Goal: Task Accomplishment & Management: Use online tool/utility

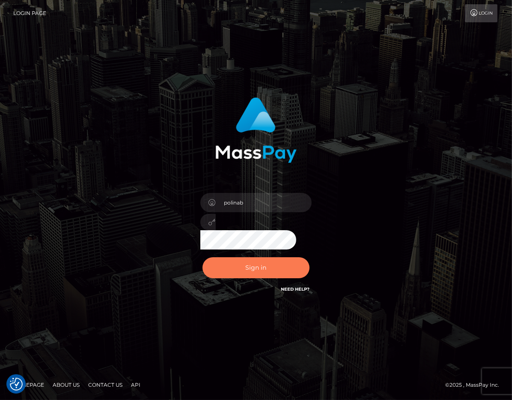
click at [215, 263] on button "Sign in" at bounding box center [256, 267] width 107 height 21
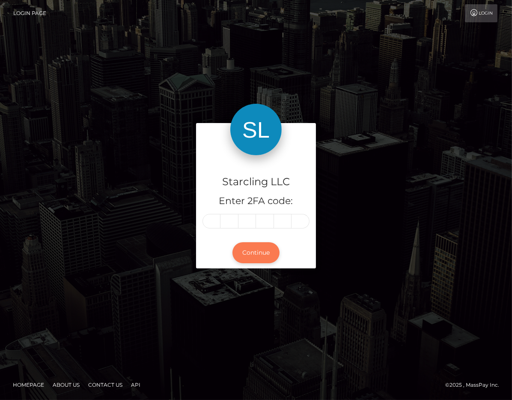
click at [258, 247] on button "Continue" at bounding box center [256, 252] width 47 height 21
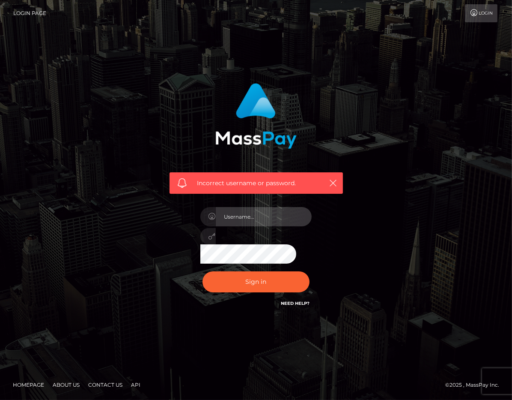
click at [254, 226] on input "text" at bounding box center [264, 216] width 96 height 19
type input "polinab"
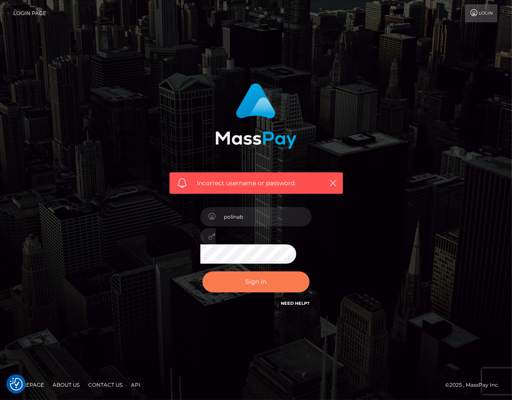
click at [265, 280] on button "Sign in" at bounding box center [256, 281] width 107 height 21
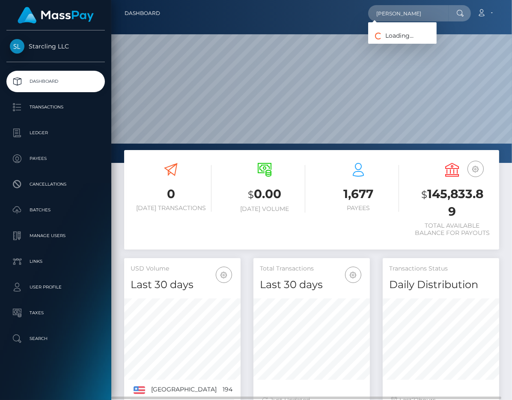
scroll to position [151, 116]
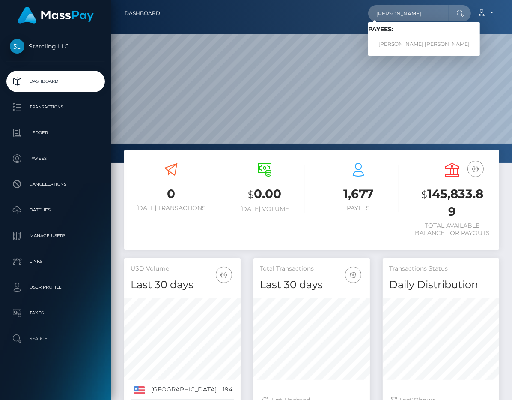
type input "Andres Felipe"
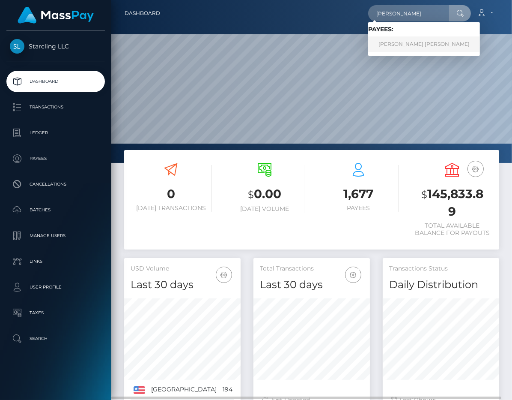
click at [419, 40] on link "[PERSON_NAME] [PERSON_NAME]" at bounding box center [424, 44] width 112 height 16
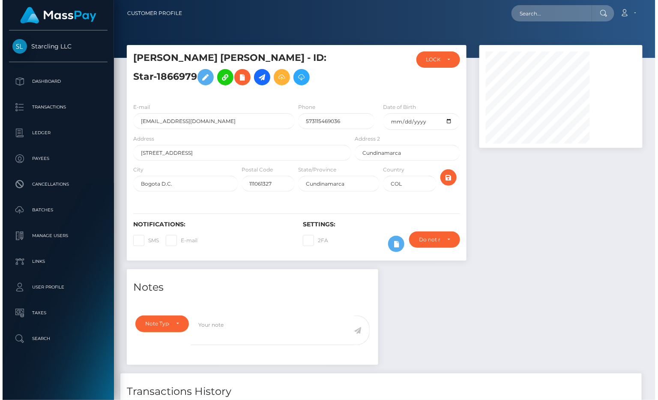
scroll to position [103, 165]
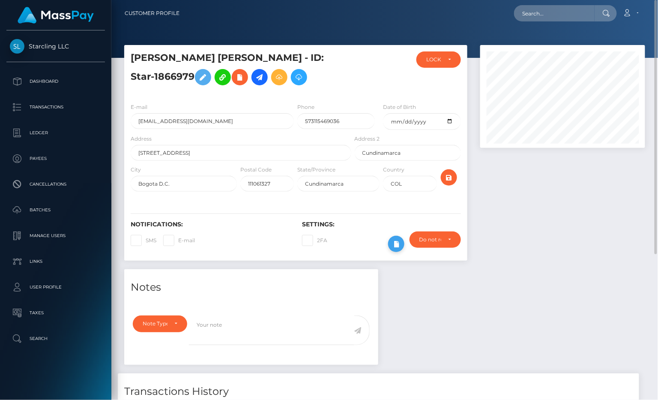
click at [394, 246] on icon at bounding box center [396, 244] width 10 height 11
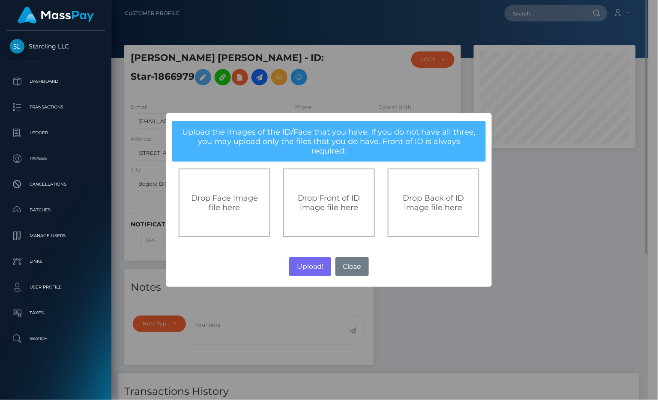
scroll to position [428129, 428070]
click at [329, 194] on span "Drop Front of ID image file here" at bounding box center [329, 202] width 62 height 19
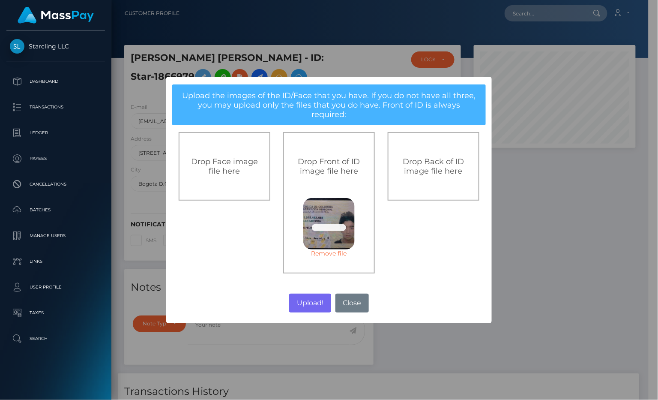
click at [428, 175] on div "Drop Back of ID image file here" at bounding box center [434, 166] width 92 height 69
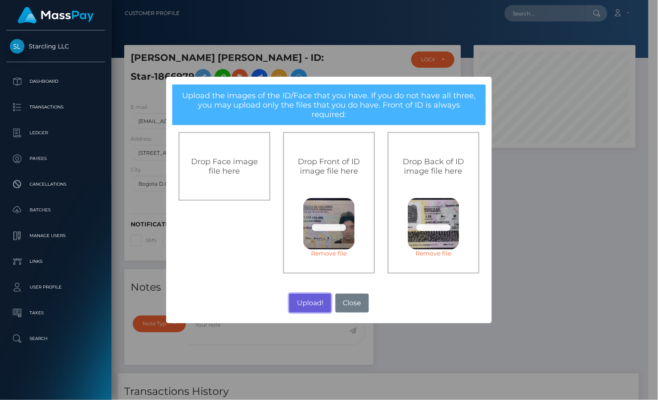
click at [312, 298] on button "Upload!" at bounding box center [310, 302] width 42 height 19
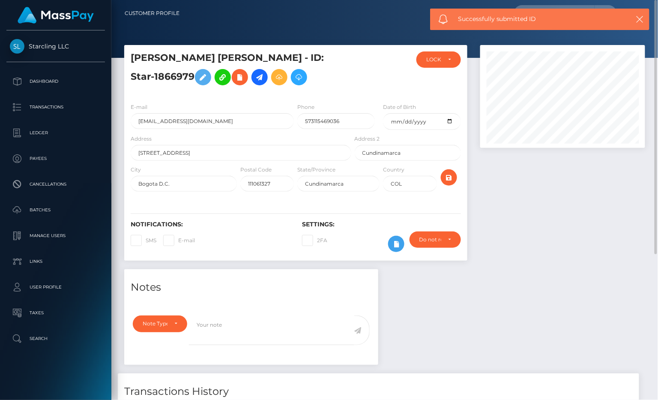
scroll to position [103, 165]
click at [173, 80] on h5 "[PERSON_NAME] [PERSON_NAME] - ID: Star-1866979" at bounding box center [239, 70] width 216 height 38
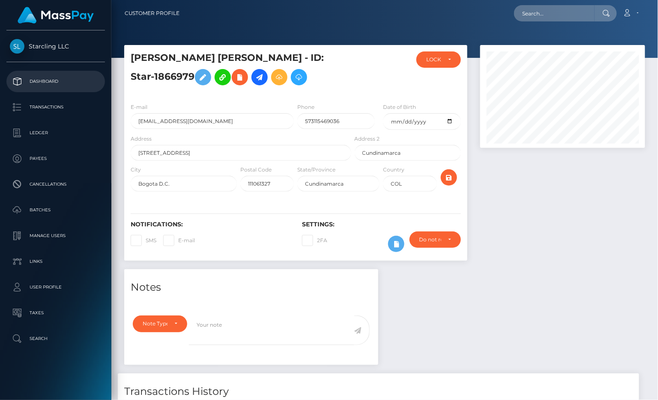
copy h5 "1866979"
click at [46, 80] on p "Dashboard" at bounding box center [56, 81] width 92 height 13
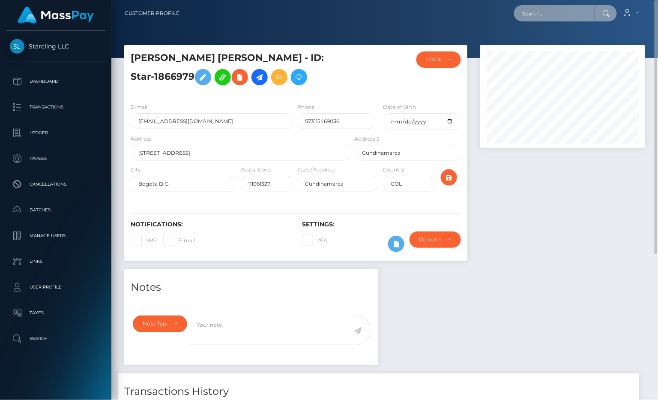
click at [512, 17] on input "text" at bounding box center [554, 13] width 81 height 16
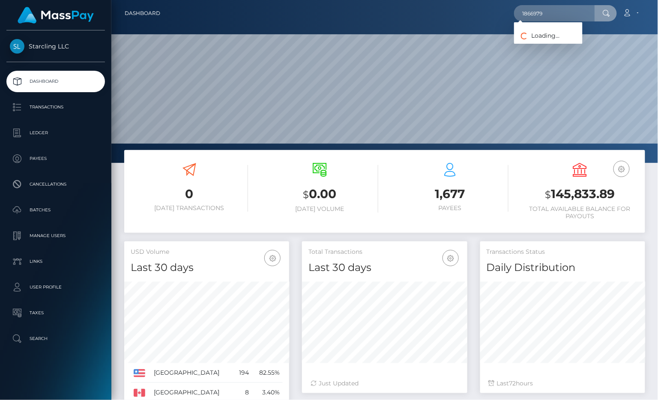
scroll to position [151, 165]
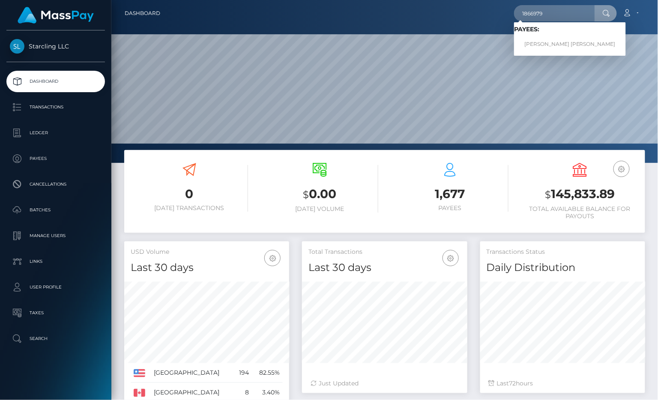
type input "1866979"
click at [543, 38] on link "Andres Felipe Gonzalez Gonzalez Barrera" at bounding box center [570, 44] width 112 height 16
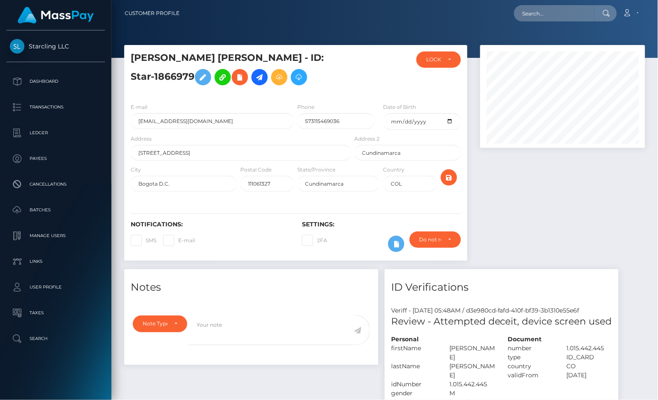
scroll to position [103, 165]
